Goal: Check status: Check status

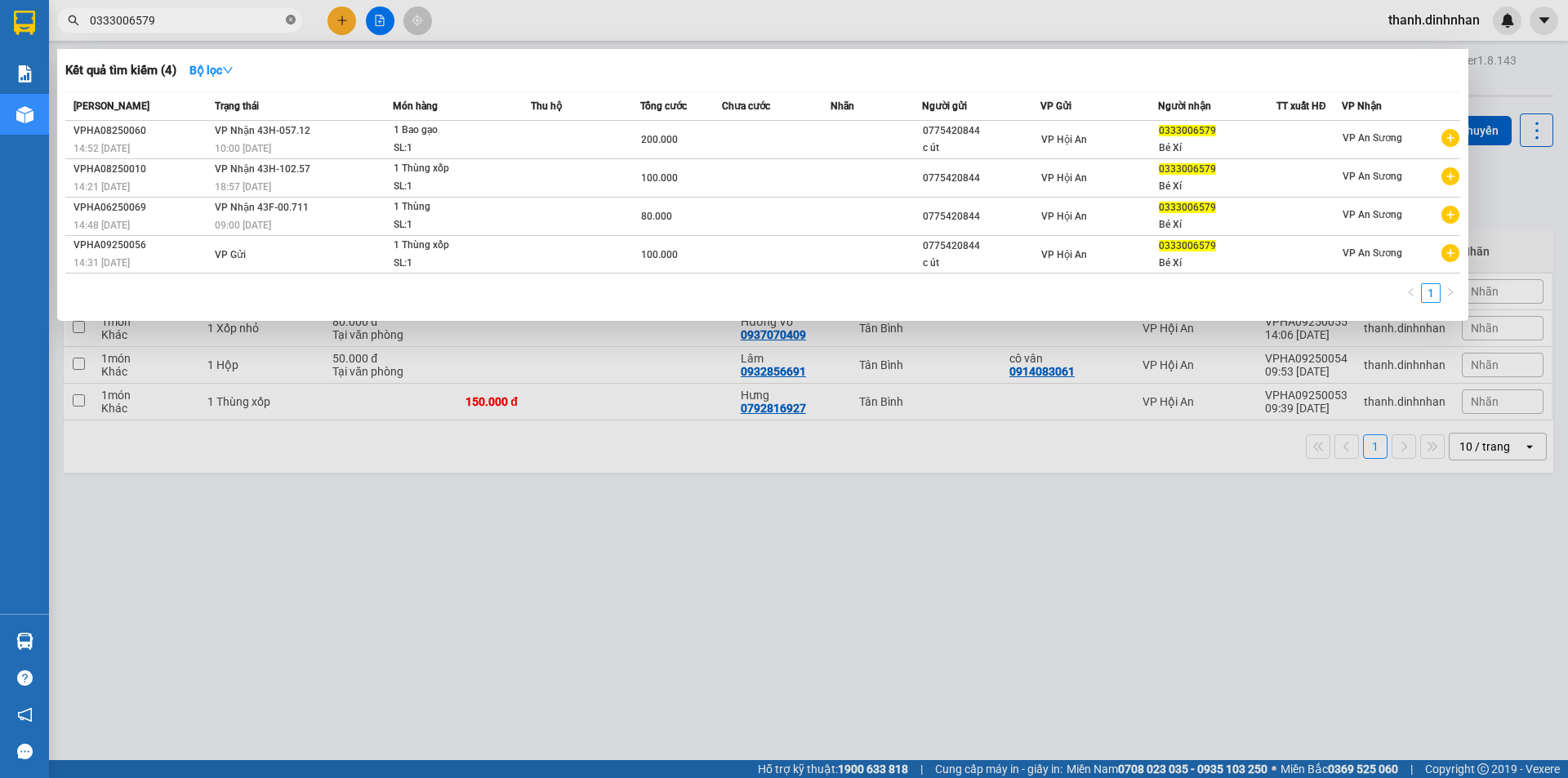
click at [288, 19] on icon "close-circle" at bounding box center [291, 19] width 10 height 10
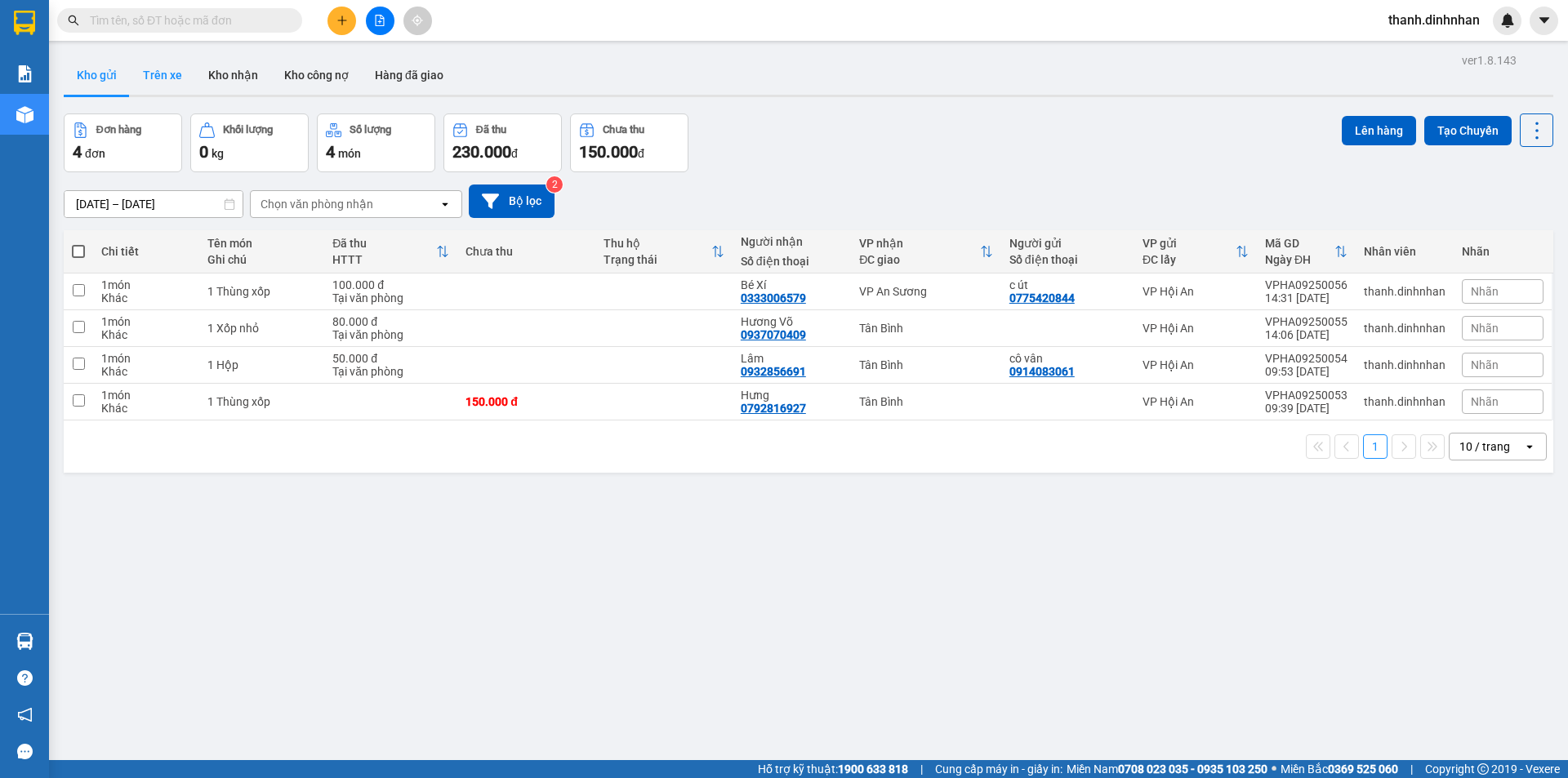
click at [157, 74] on button "Trên xe" at bounding box center [162, 75] width 65 height 39
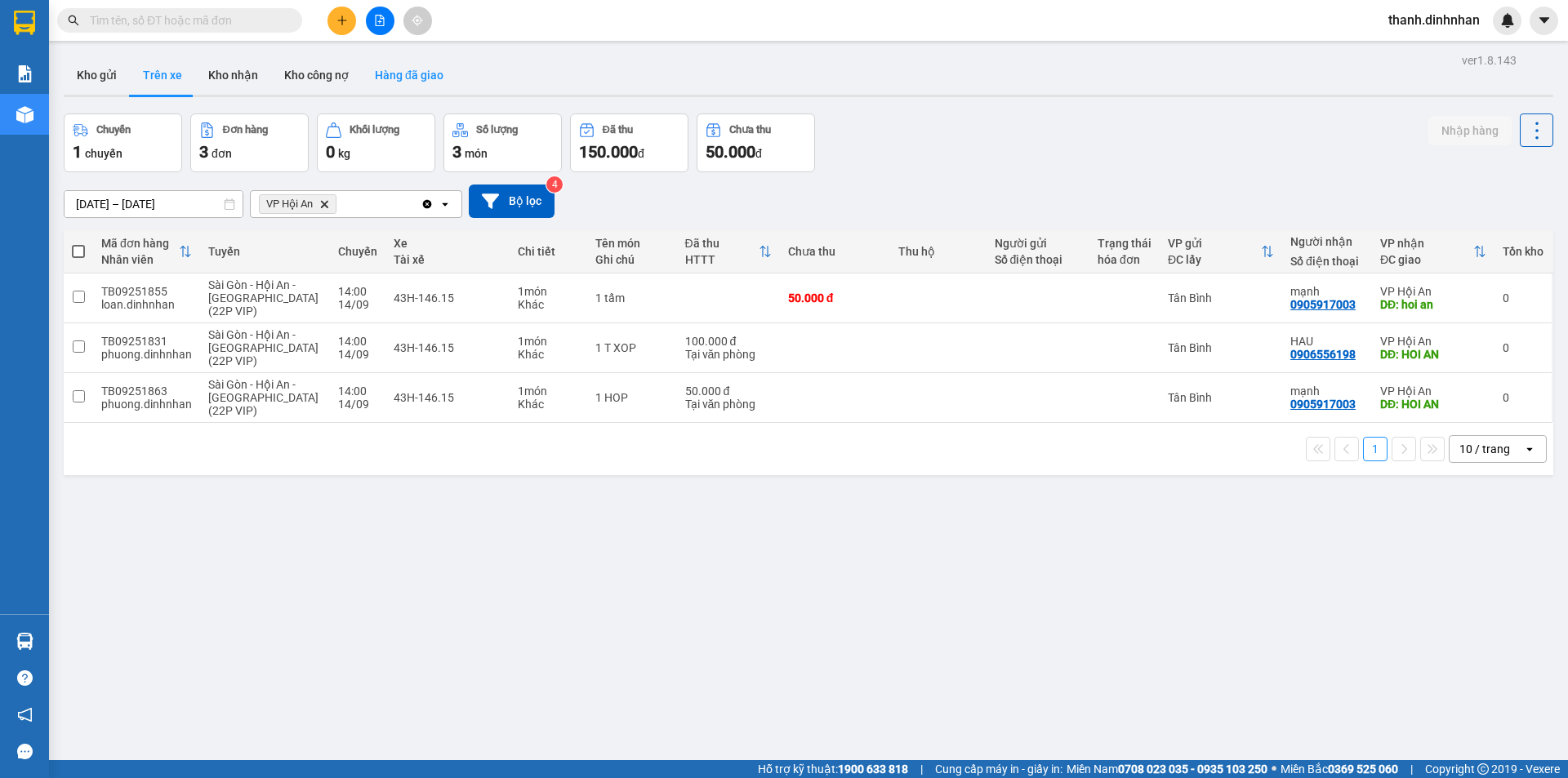
click at [419, 77] on button "Hàng đã giao" at bounding box center [409, 75] width 95 height 39
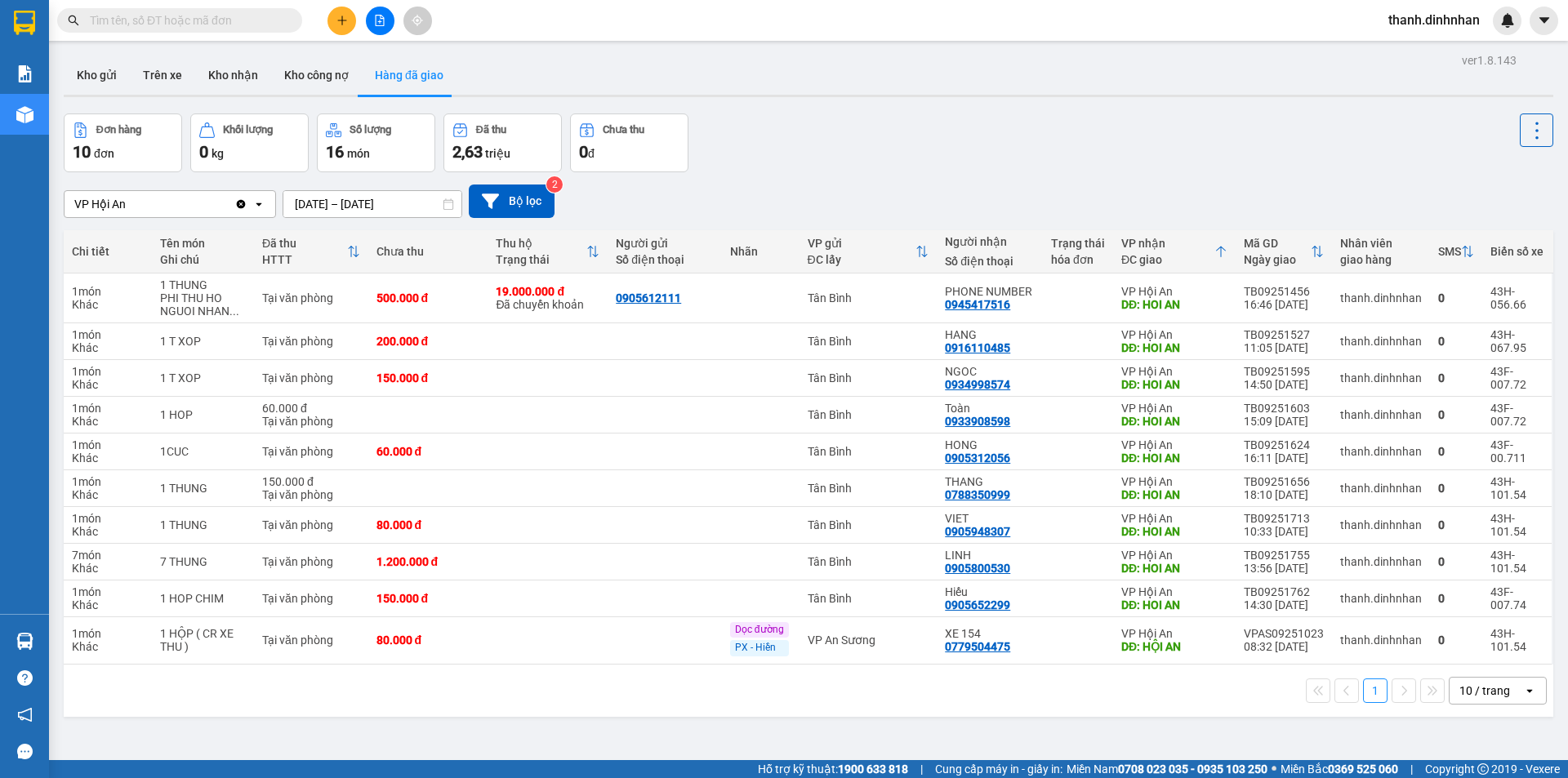
click at [596, 714] on div "1 10 / trang open" at bounding box center [808, 690] width 1489 height 52
click at [464, 719] on div "ver 1.8.143 Kho gửi Trên xe Kho nhận Kho công nợ Hàng đã giao Đơn hàng 10 đơn K…" at bounding box center [809, 438] width 1503 height 778
click at [96, 80] on button "Kho gửi" at bounding box center [97, 75] width 66 height 39
